Goal: Task Accomplishment & Management: Manage account settings

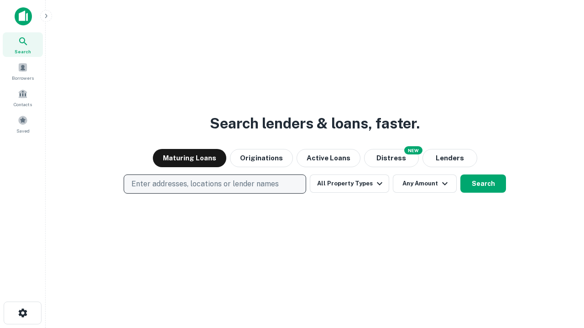
click at [214, 184] on p "Enter addresses, locations or lender names" at bounding box center [204, 184] width 147 height 11
type input "**********"
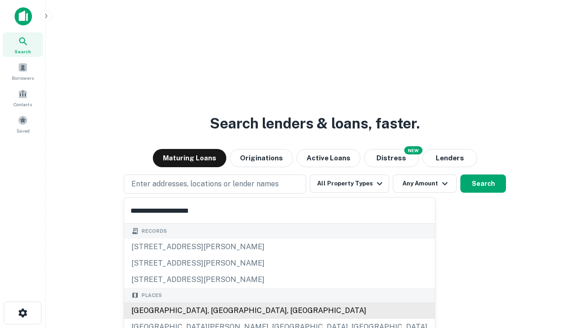
click at [218, 311] on div "[GEOGRAPHIC_DATA], [GEOGRAPHIC_DATA], [GEOGRAPHIC_DATA]" at bounding box center [279, 311] width 311 height 16
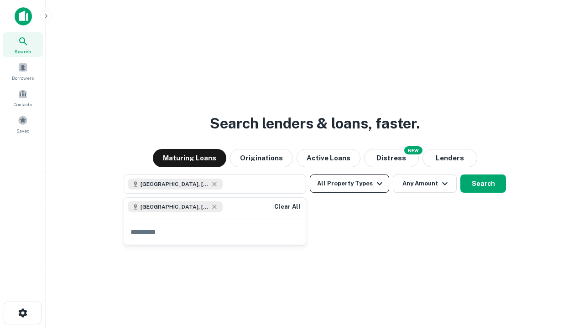
click at [349, 184] on button "All Property Types" at bounding box center [349, 184] width 79 height 18
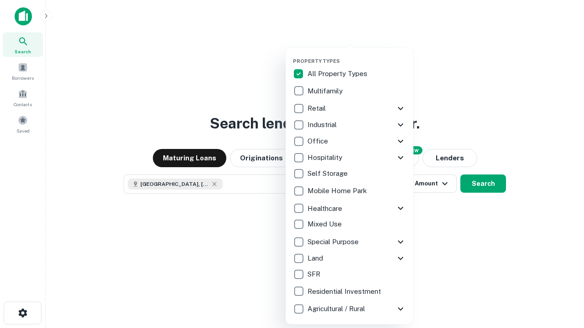
click at [357, 55] on button "button" at bounding box center [357, 55] width 128 height 0
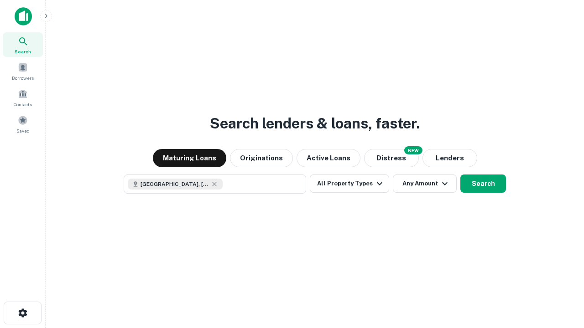
scroll to position [15, 0]
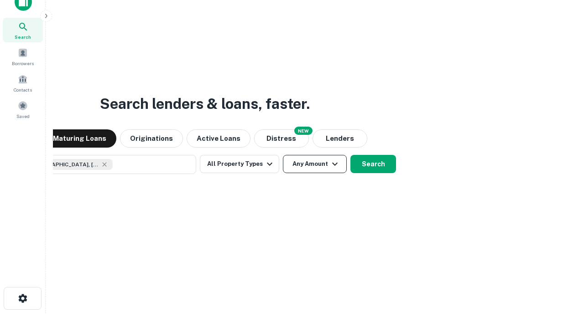
click at [283, 155] on button "Any Amount" at bounding box center [315, 164] width 64 height 18
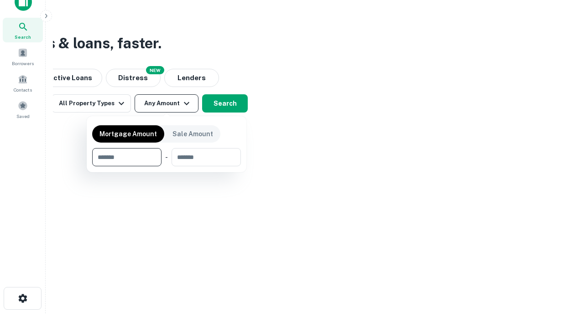
type input "*******"
click at [166, 166] on button "button" at bounding box center [166, 166] width 149 height 0
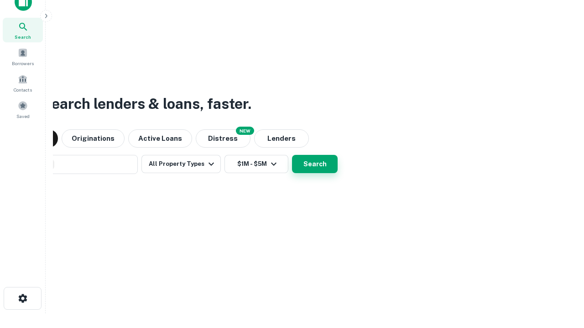
click at [292, 155] on button "Search" at bounding box center [315, 164] width 46 height 18
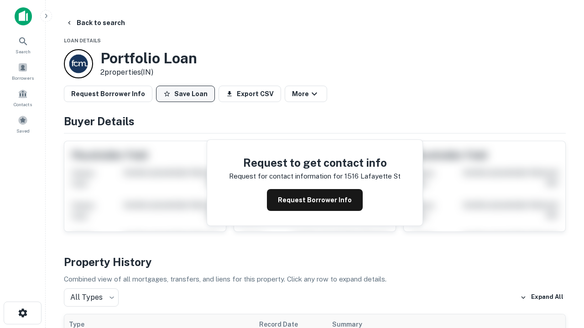
click at [185, 94] on button "Save Loan" at bounding box center [185, 94] width 59 height 16
click at [187, 94] on button "Loan Saved" at bounding box center [187, 94] width 63 height 16
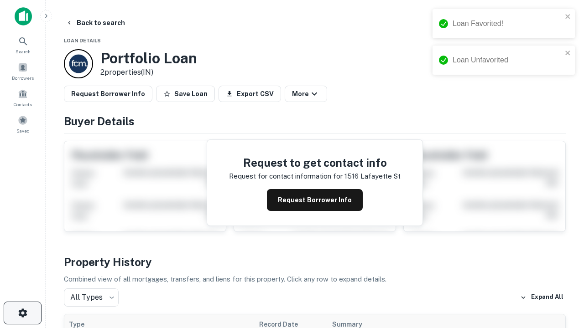
click at [22, 313] on icon "button" at bounding box center [22, 313] width 11 height 11
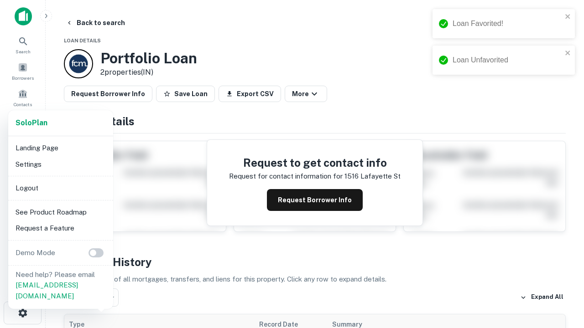
click at [60, 188] on li "Logout" at bounding box center [61, 188] width 98 height 16
